Goal: Check status: Check status

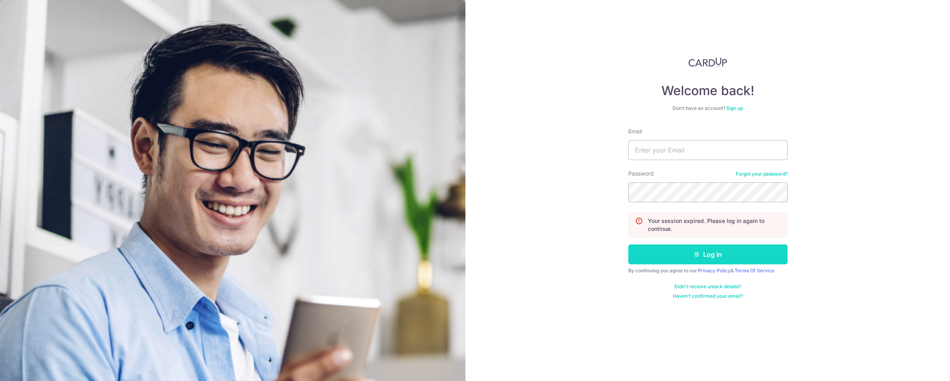
type input "[EMAIL_ADDRESS][DOMAIN_NAME]"
click at [673, 258] on button "Log in" at bounding box center [707, 254] width 159 height 20
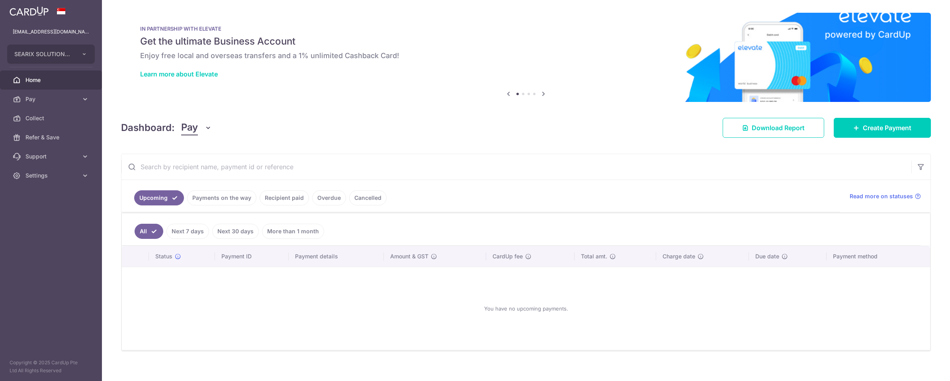
click at [278, 197] on link "Recipient paid" at bounding box center [284, 197] width 49 height 15
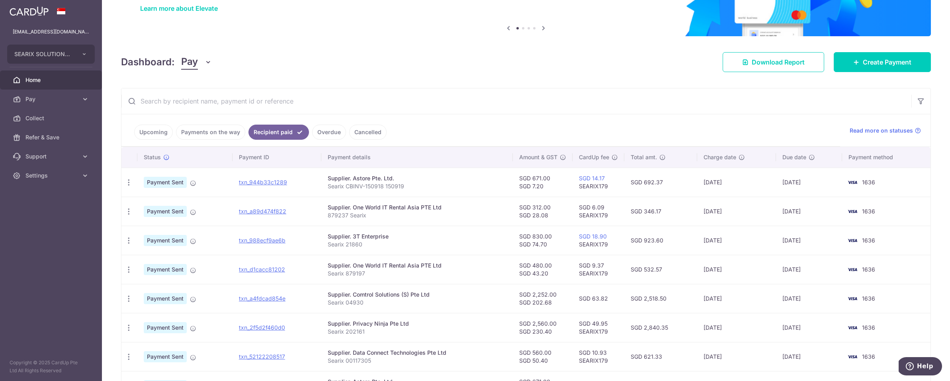
scroll to position [66, 0]
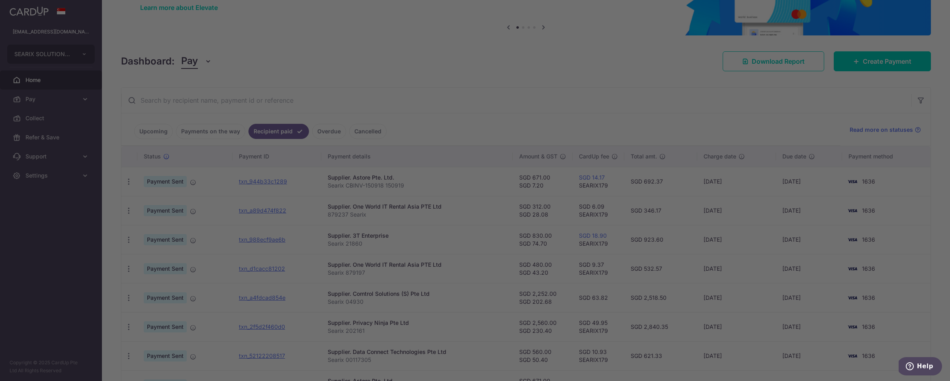
click at [345, 209] on div at bounding box center [480, 192] width 960 height 385
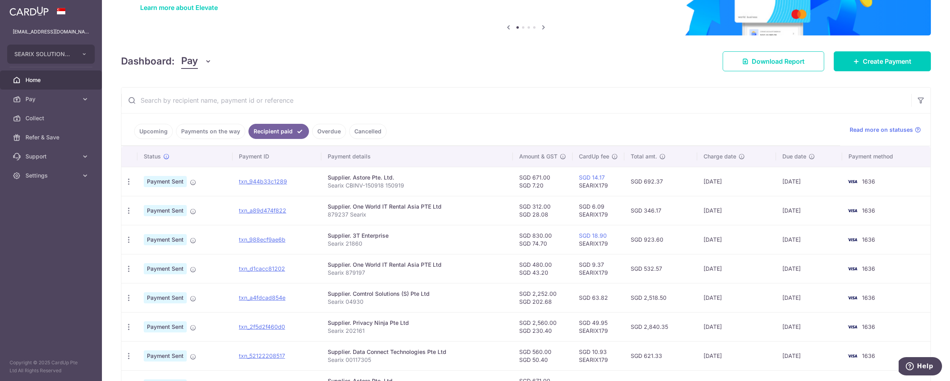
click at [522, 183] on td "SGD 671.00 SGD 7.20" at bounding box center [543, 181] width 60 height 29
click at [524, 177] on td "SGD 671.00 SGD 7.20" at bounding box center [543, 181] width 60 height 29
click at [534, 180] on td "SGD 671.00 SGD 7.20" at bounding box center [543, 181] width 60 height 29
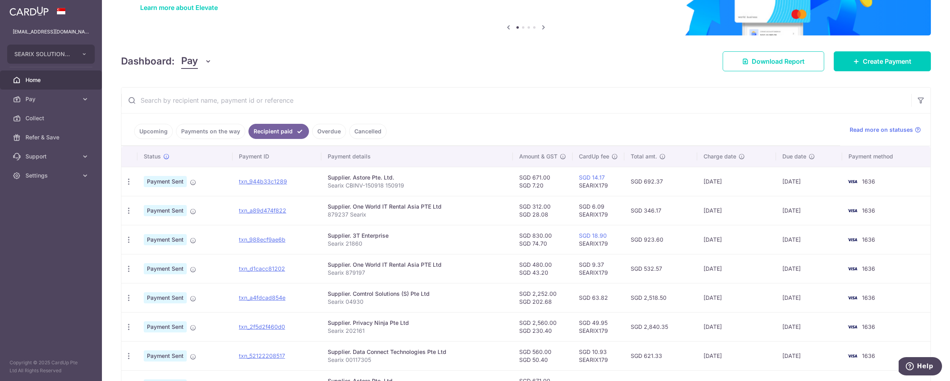
click at [278, 185] on td "txn_944b33c1289" at bounding box center [277, 181] width 89 height 29
click at [277, 182] on link "txn_944b33c1289" at bounding box center [263, 181] width 48 height 7
